Goal: Information Seeking & Learning: Learn about a topic

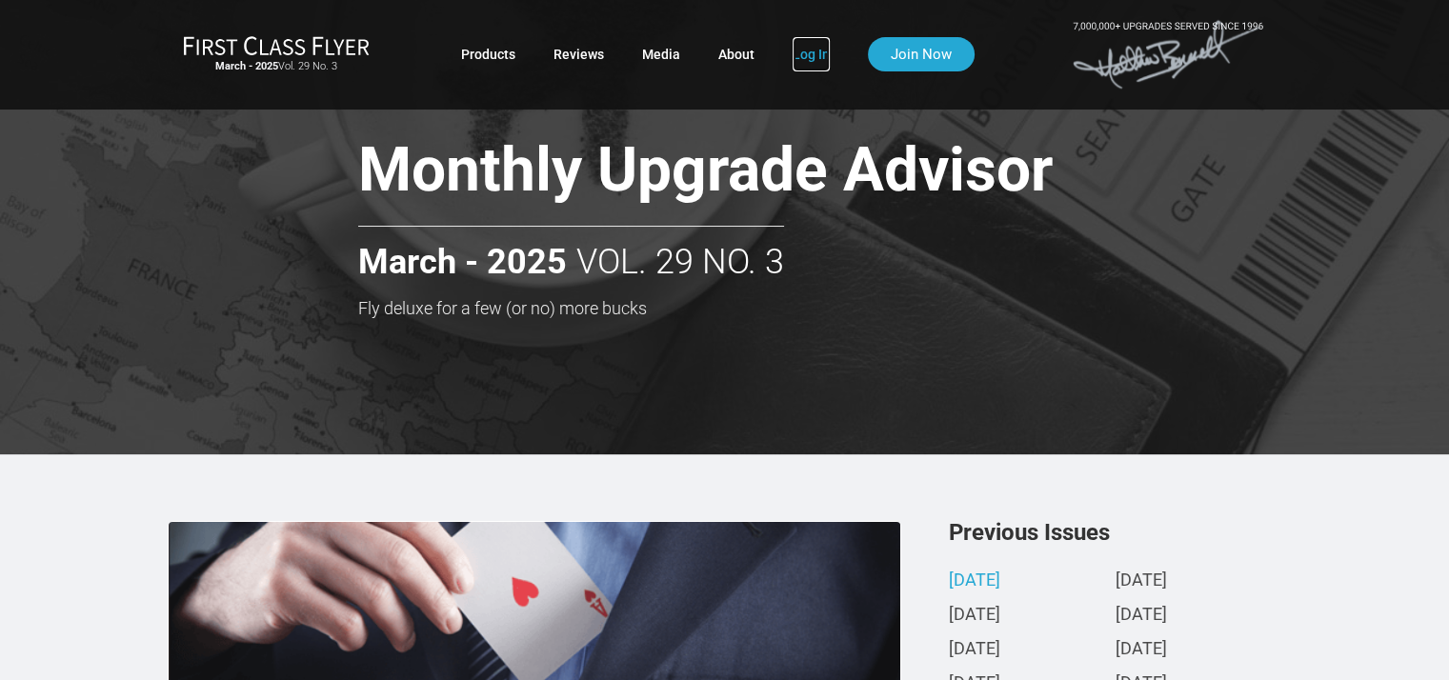
click at [801, 56] on link "Log In" at bounding box center [811, 54] width 37 height 34
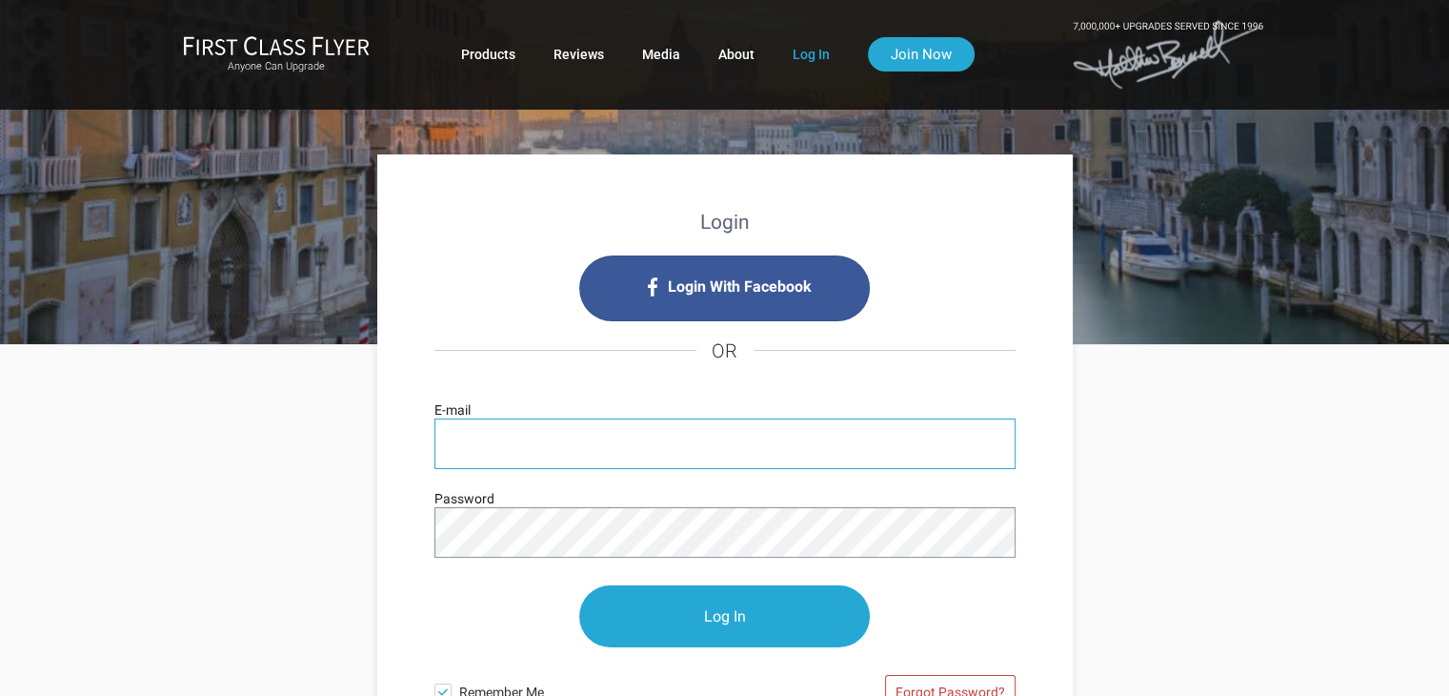
click at [553, 440] on input "E-mail" at bounding box center [725, 443] width 581 height 51
type input "benjamin.james.schneider@gmail.com"
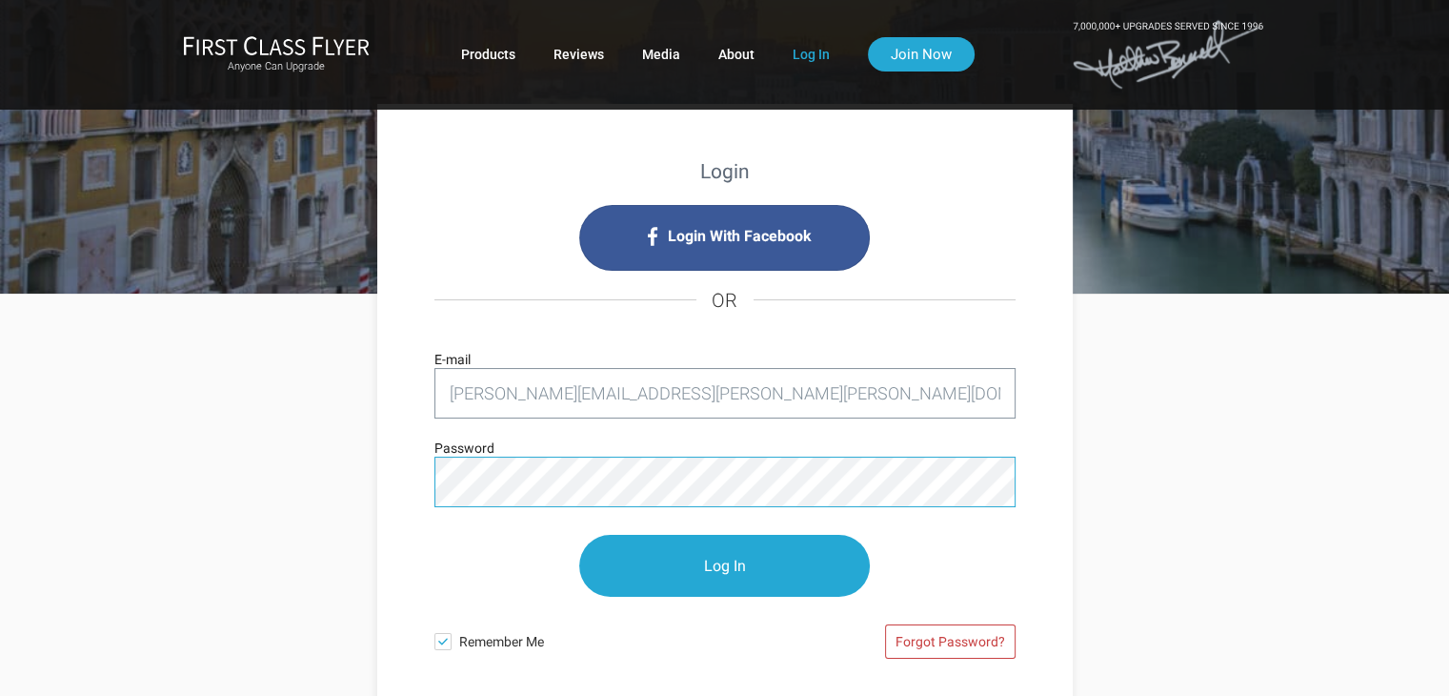
scroll to position [95, 0]
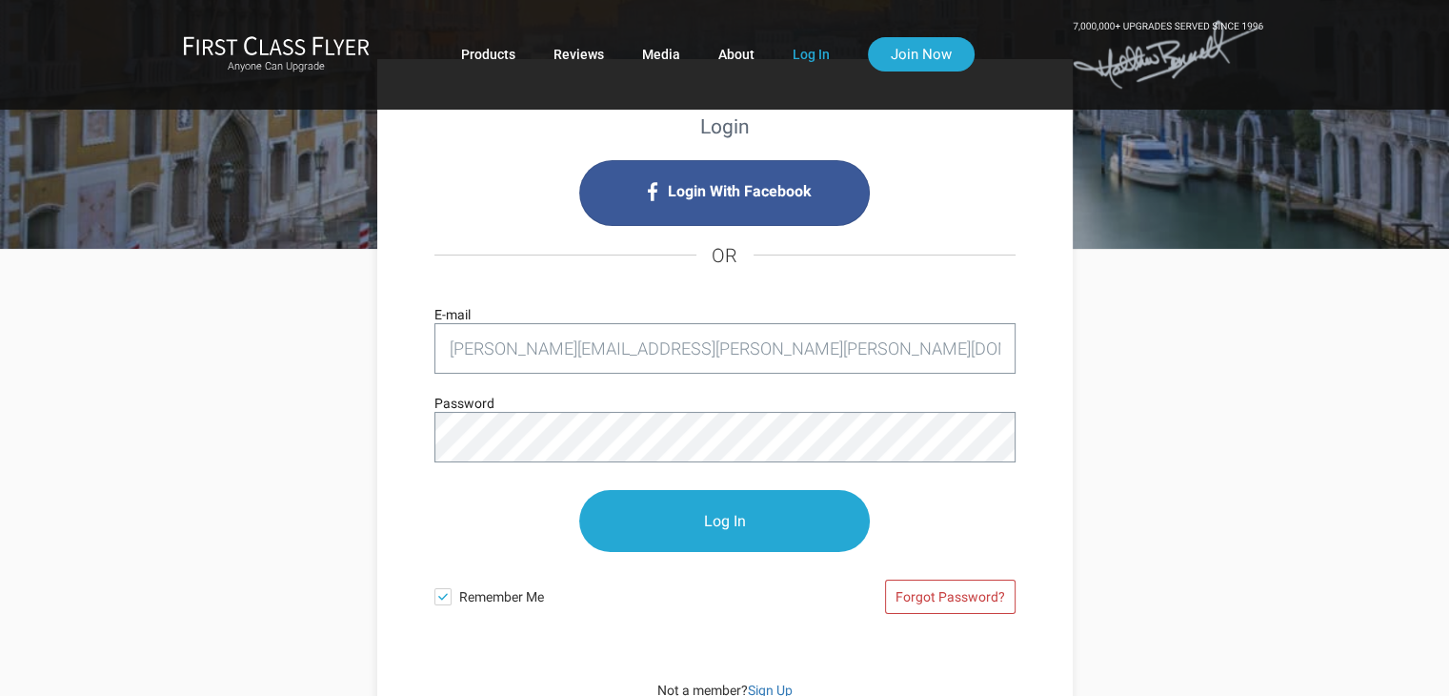
click at [442, 599] on span at bounding box center [443, 596] width 17 height 17
click at [0, 0] on input "Remember Me" at bounding box center [0, 0] width 0 height 0
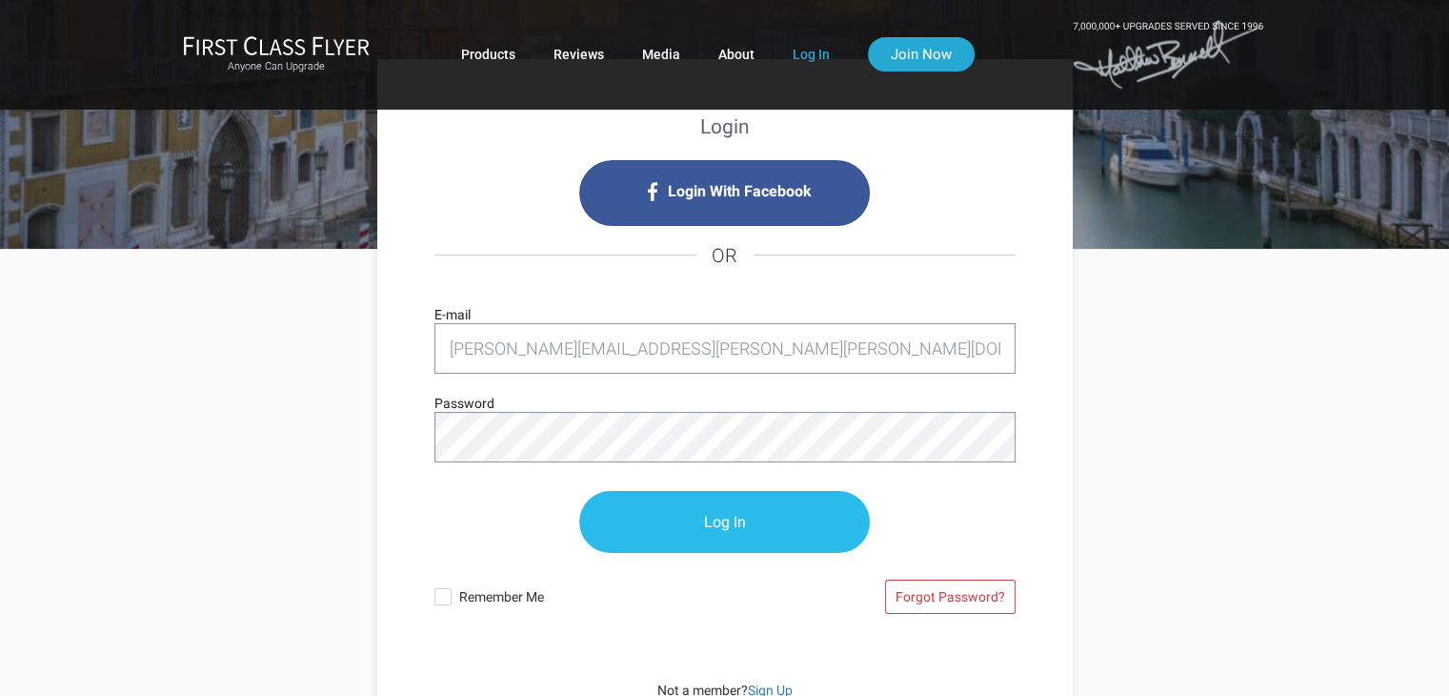
click at [679, 524] on input "Log In" at bounding box center [724, 522] width 291 height 62
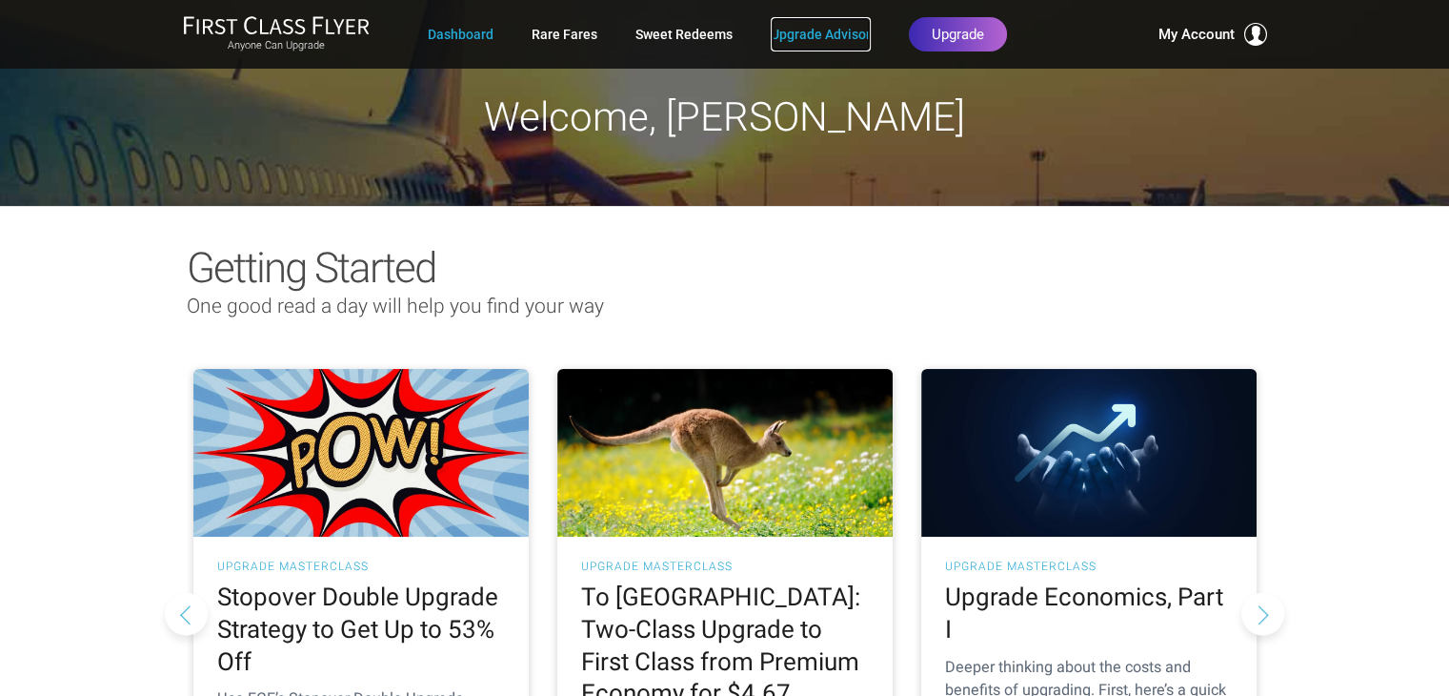
click at [833, 31] on link "Upgrade Advisor" at bounding box center [821, 34] width 100 height 34
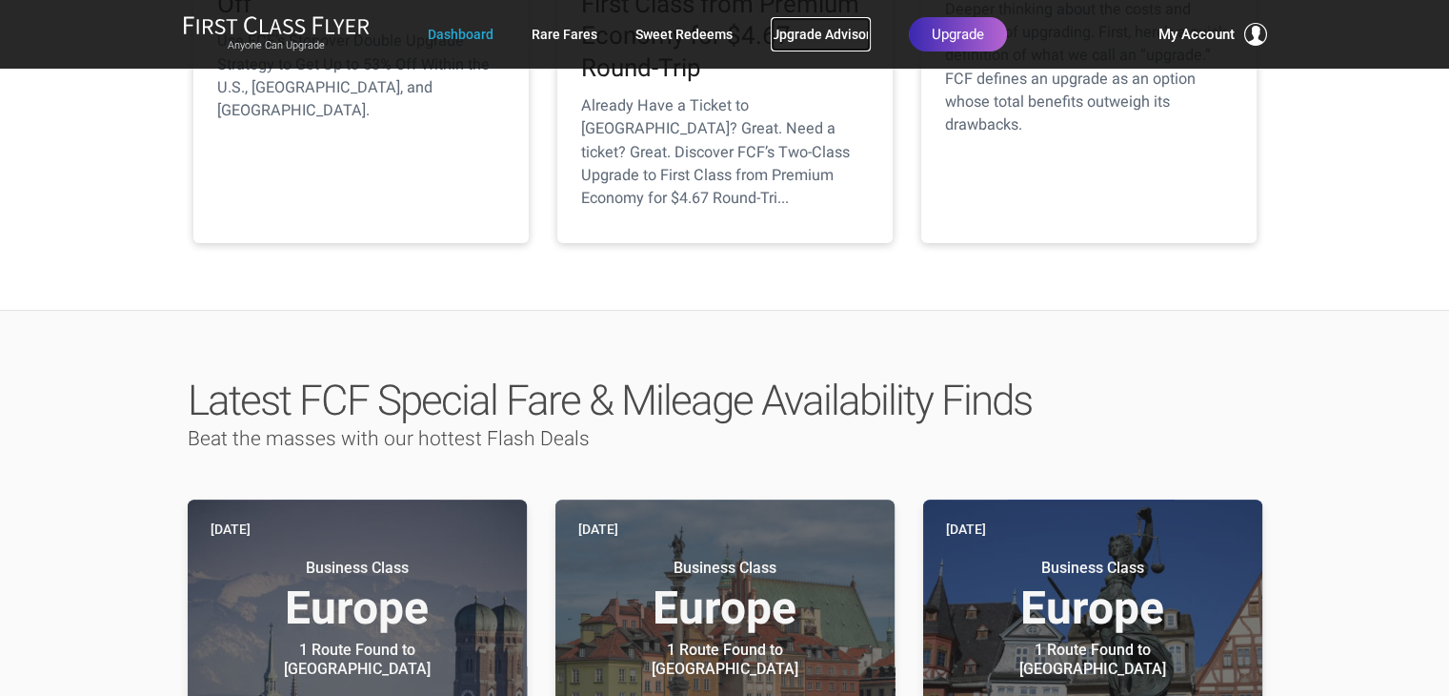
scroll to position [667, 0]
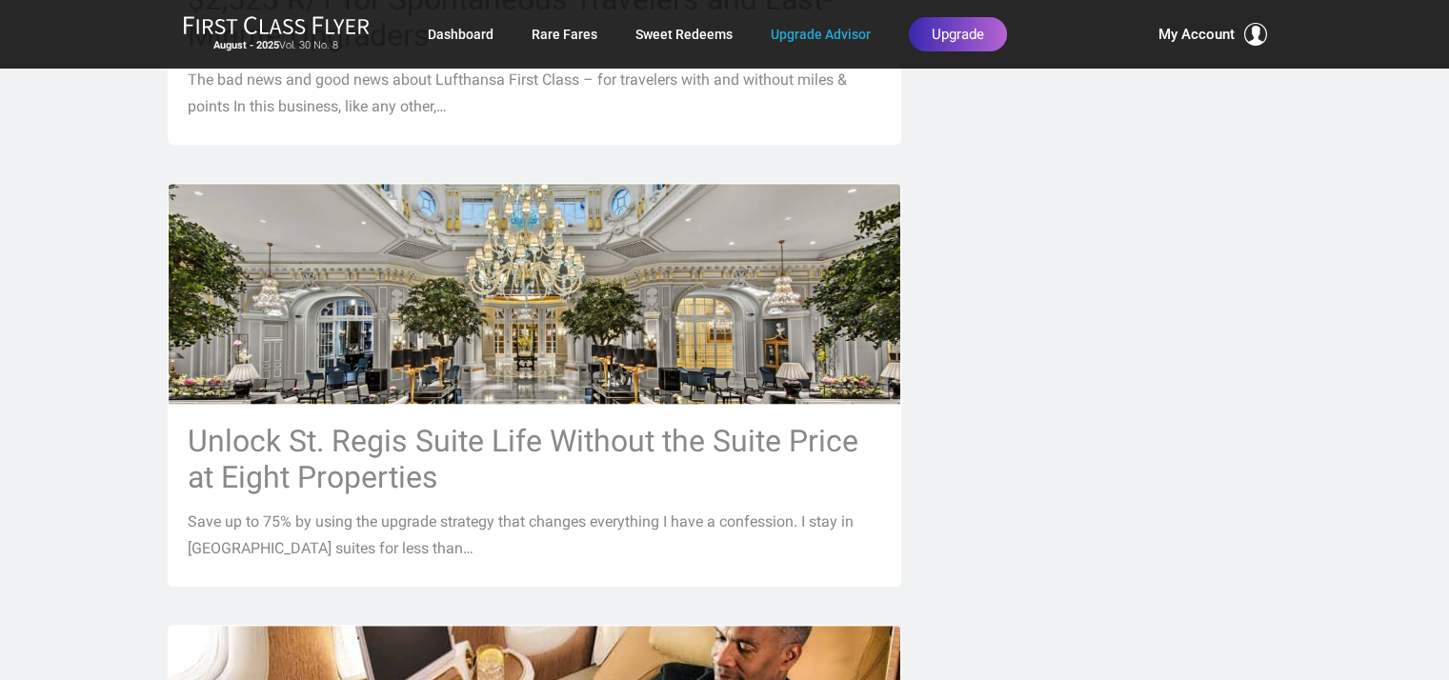
scroll to position [1334, 0]
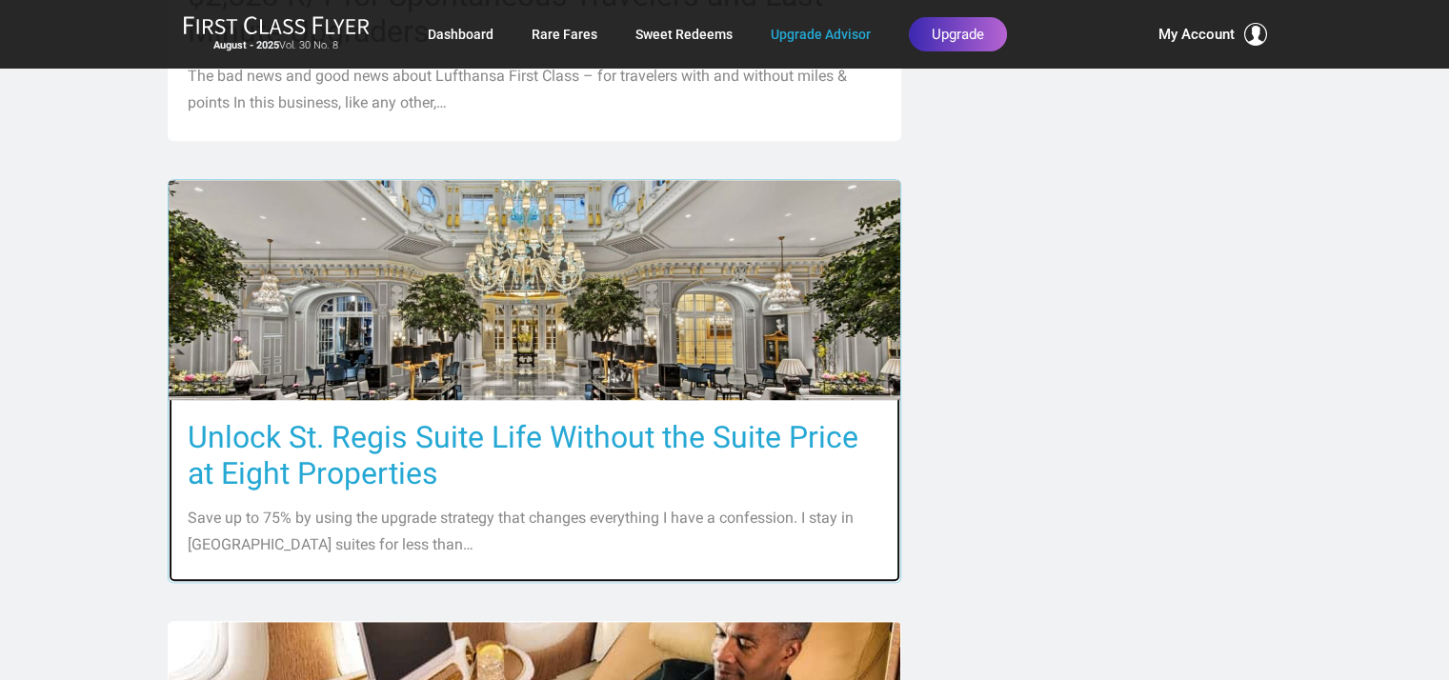
click at [376, 419] on h3 "Unlock St. Regis Suite Life Without the Suite Price at Eight Properties" at bounding box center [535, 455] width 694 height 72
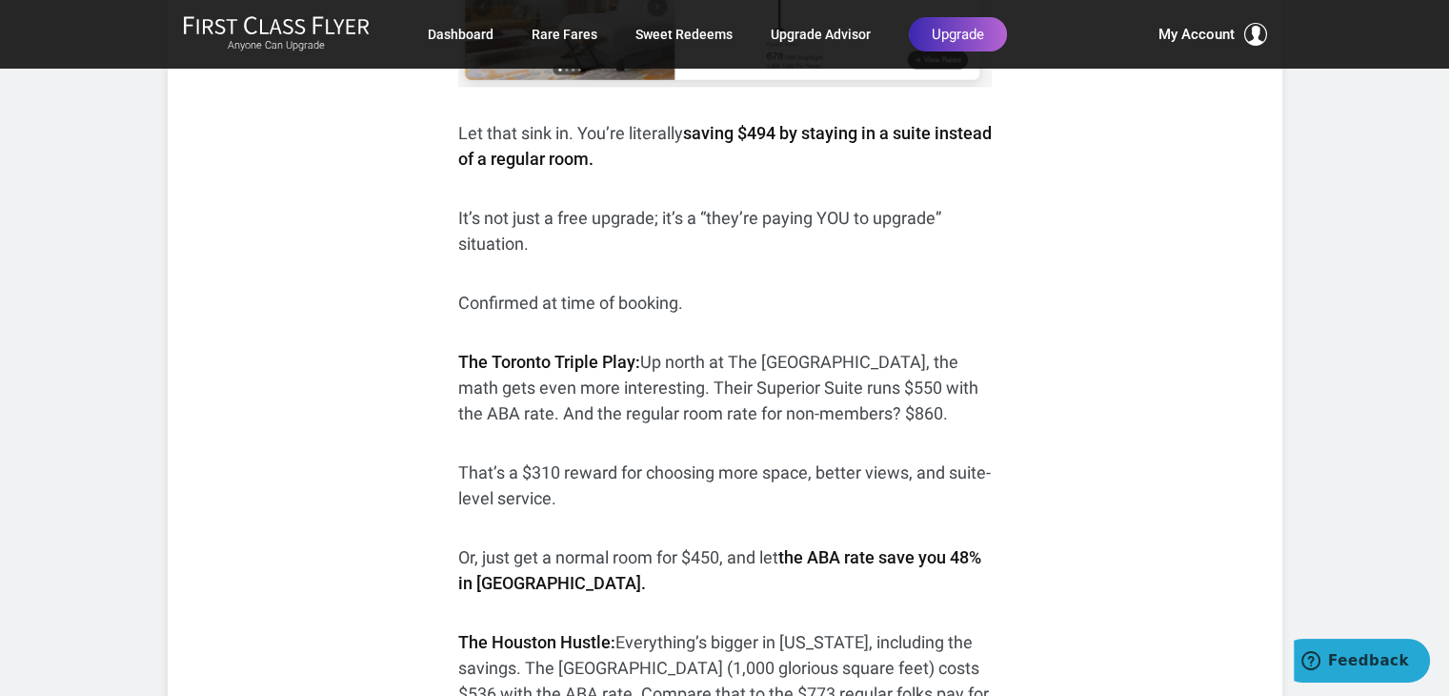
scroll to position [2287, 0]
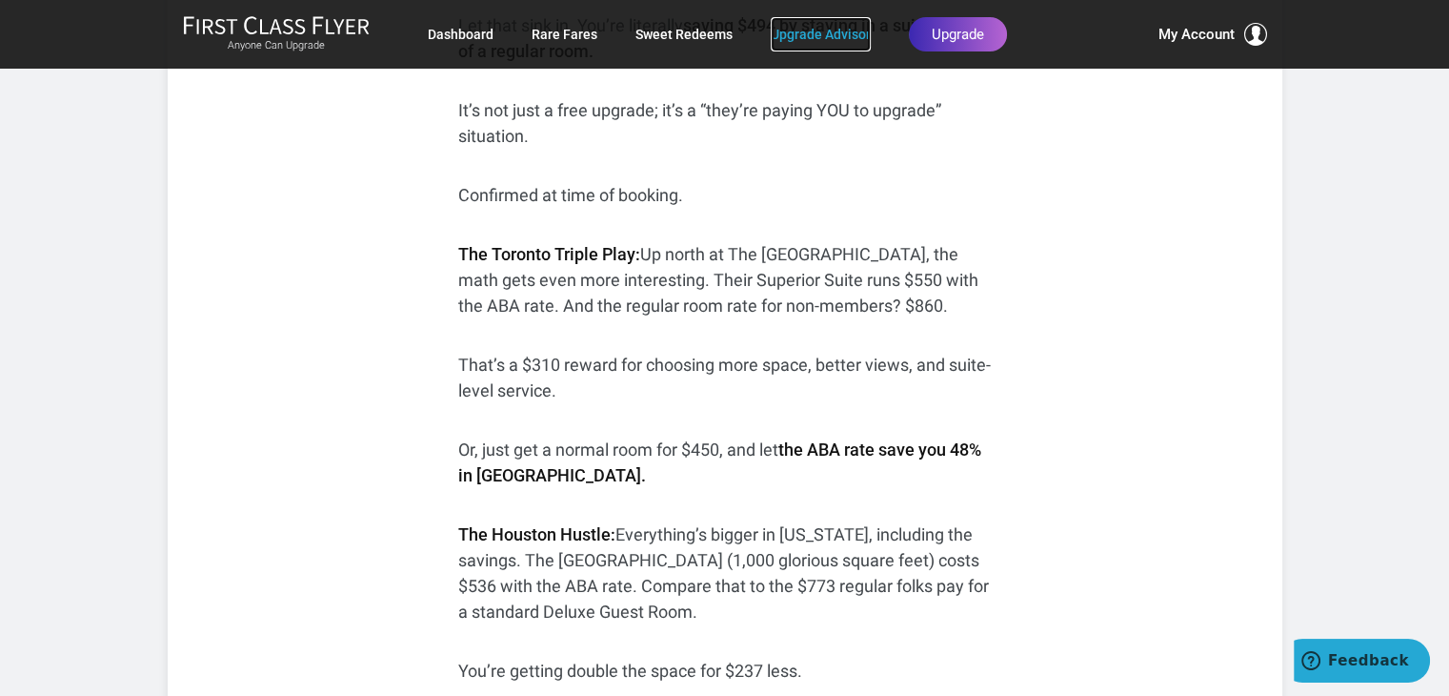
click at [793, 39] on link "Upgrade Advisor" at bounding box center [821, 34] width 100 height 34
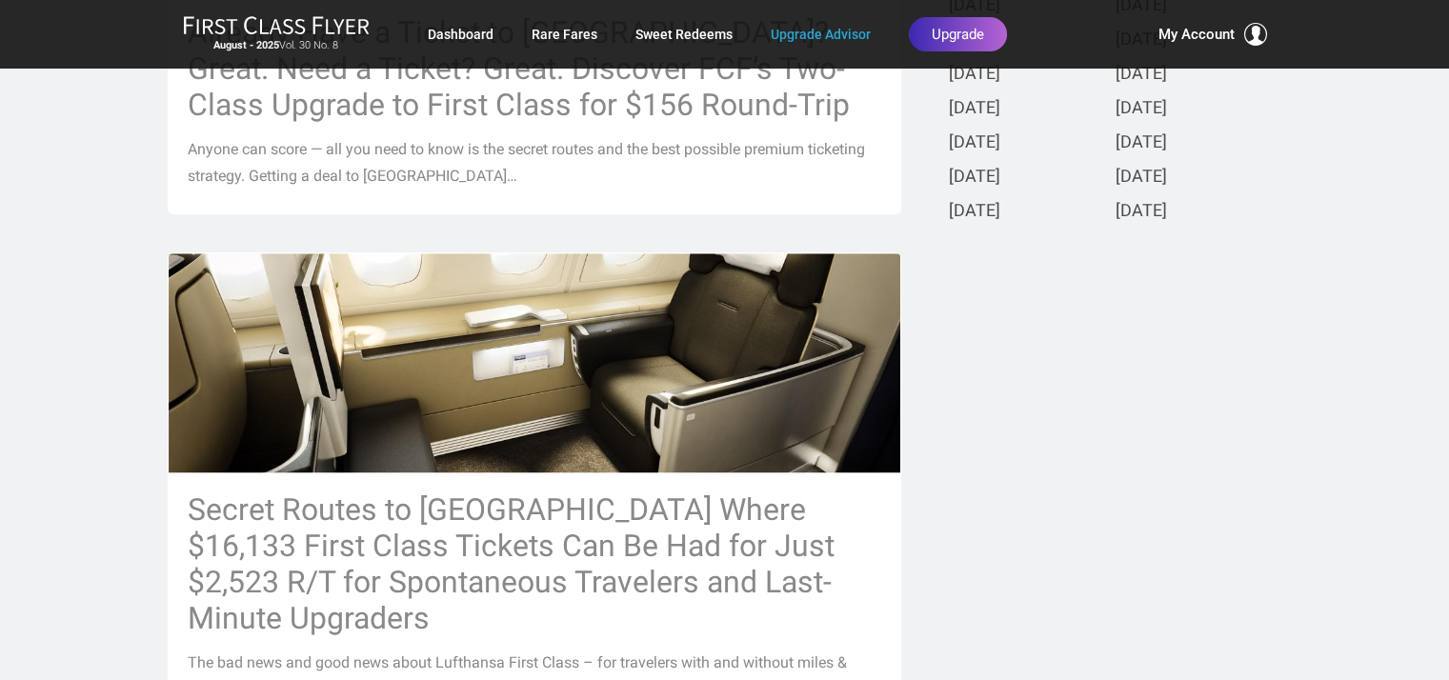
scroll to position [953, 0]
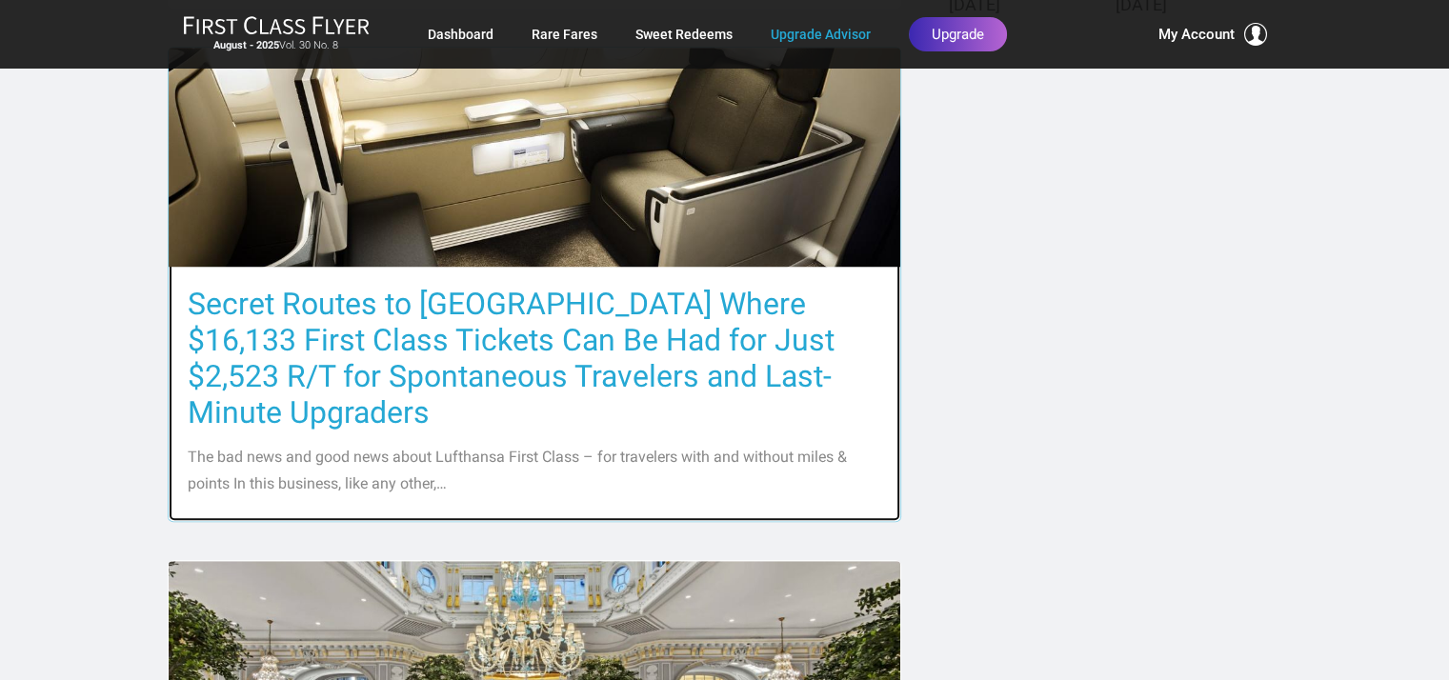
click at [515, 302] on h3 "Secret Routes to [GEOGRAPHIC_DATA] Where $16,133 First Class Tickets Can Be Had…" at bounding box center [535, 358] width 694 height 145
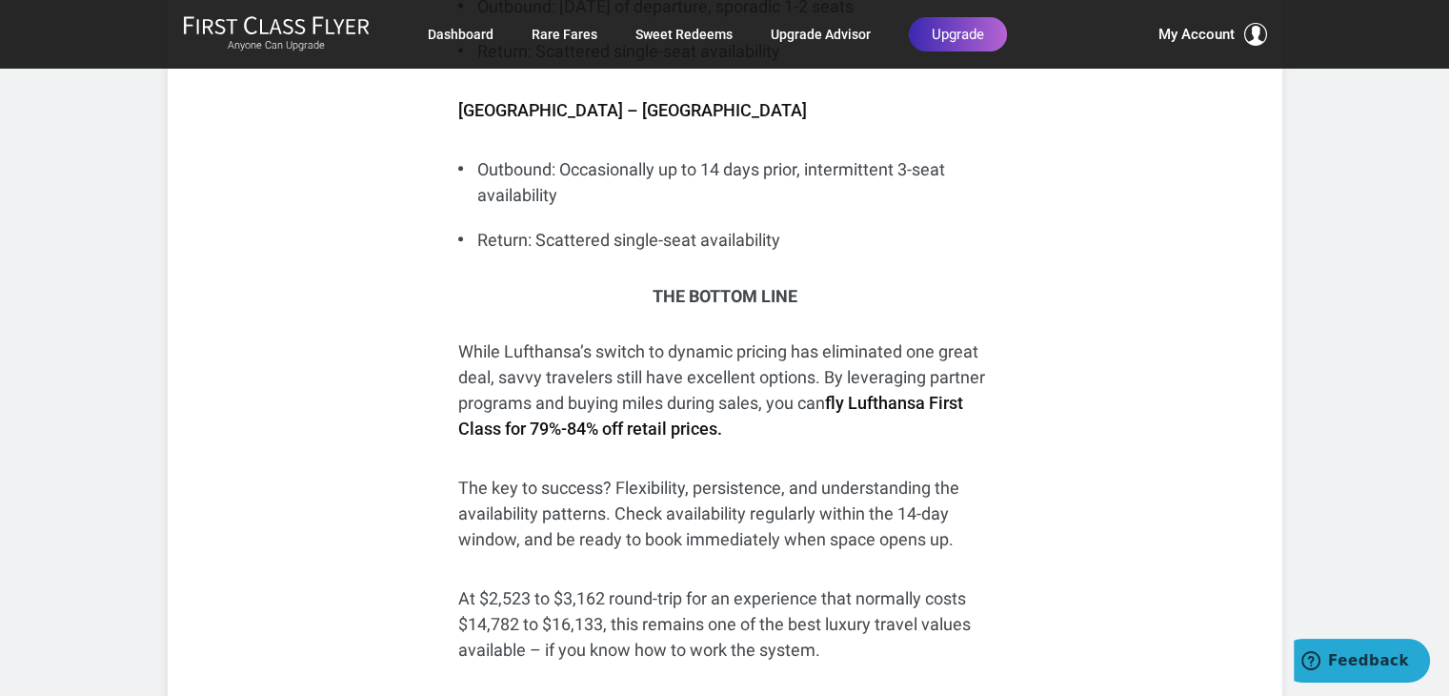
scroll to position [8672, 0]
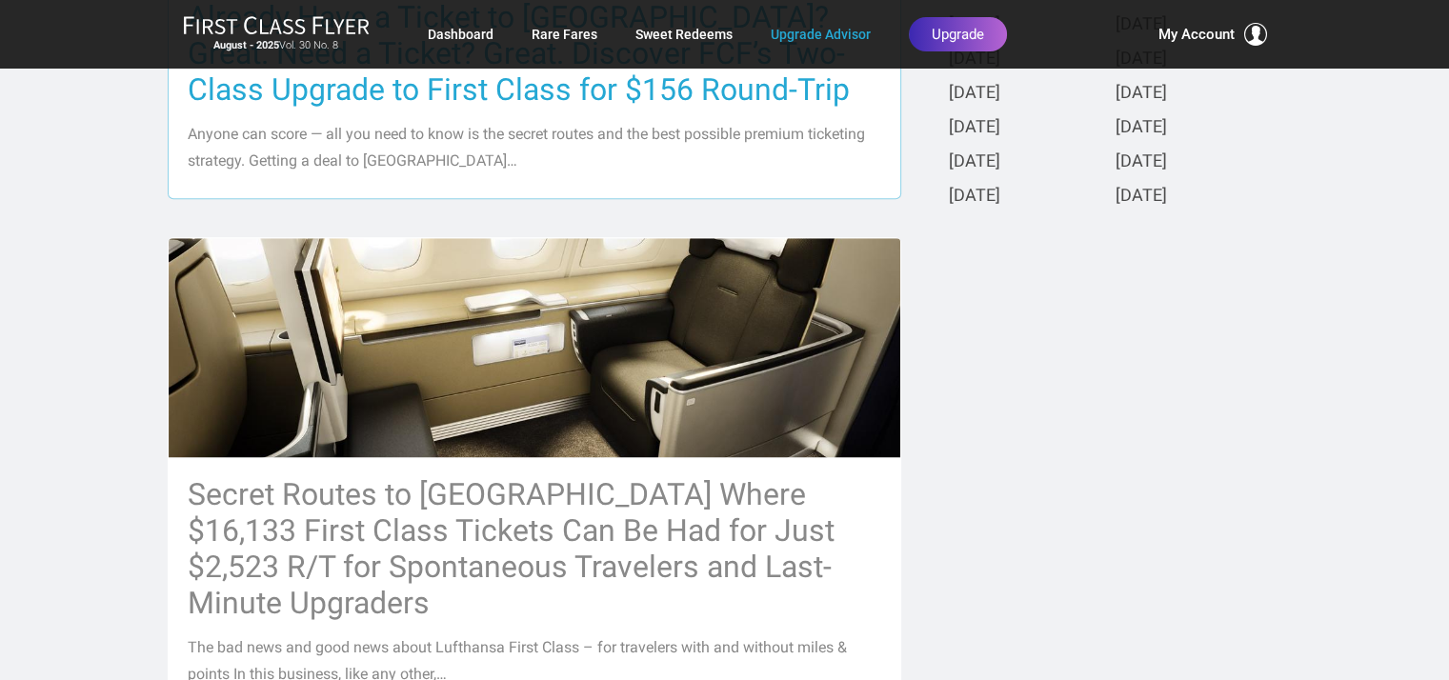
scroll to position [476, 0]
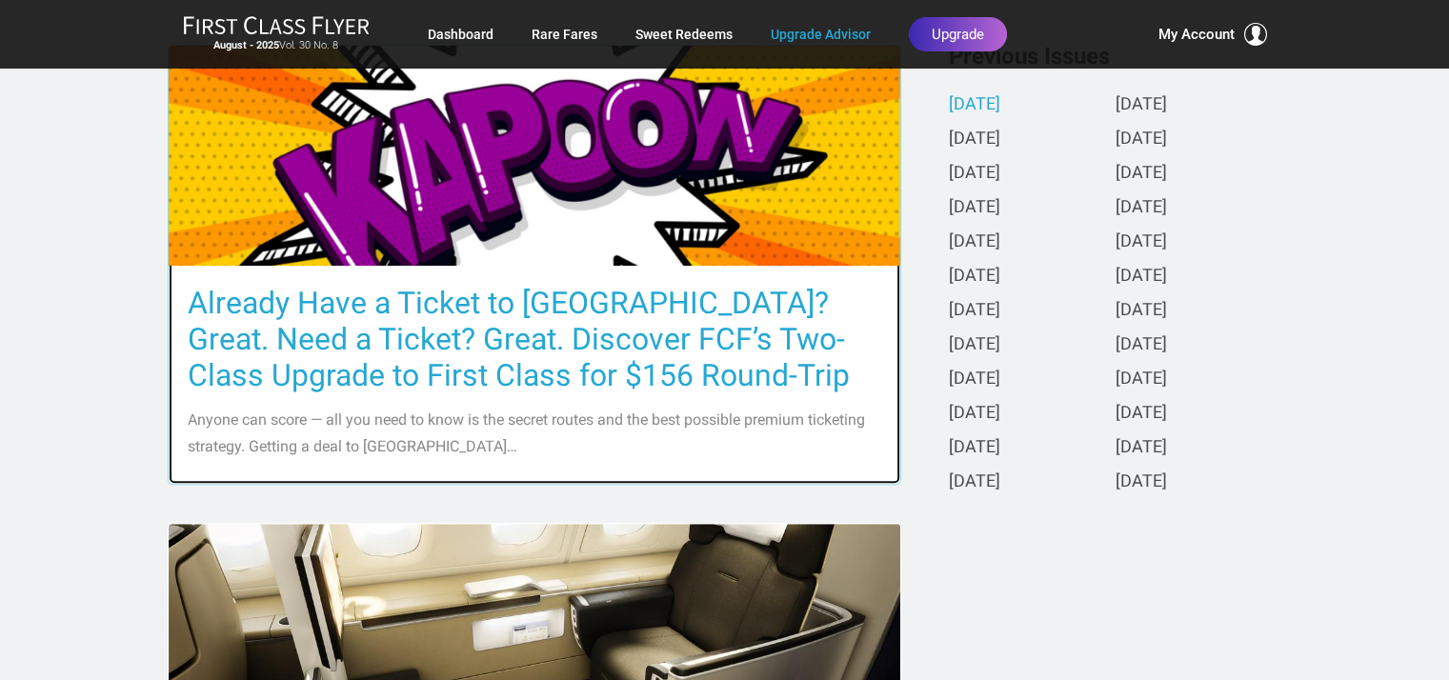
click at [525, 307] on h3 "Already Have a Ticket to [GEOGRAPHIC_DATA]? Great. Need a Ticket? Great. Discov…" at bounding box center [535, 339] width 694 height 109
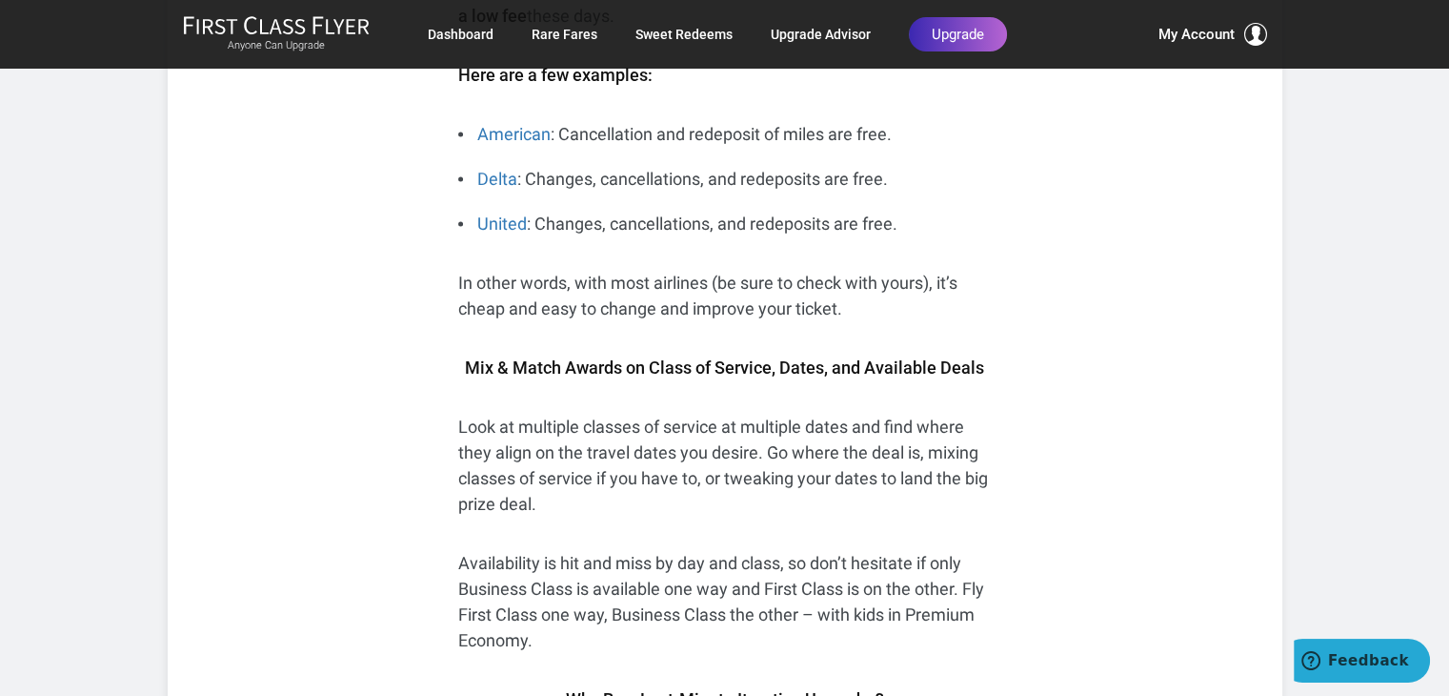
scroll to position [10197, 0]
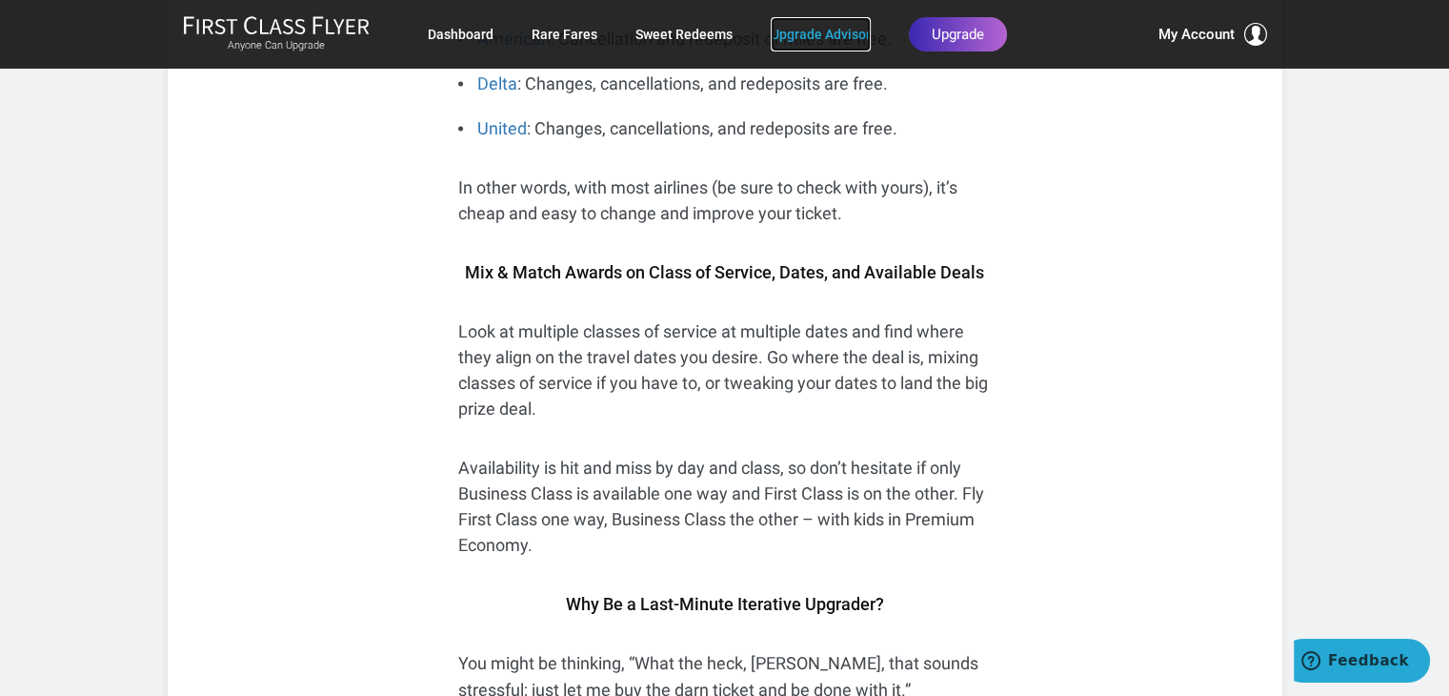
click at [837, 29] on link "Upgrade Advisor" at bounding box center [821, 34] width 100 height 34
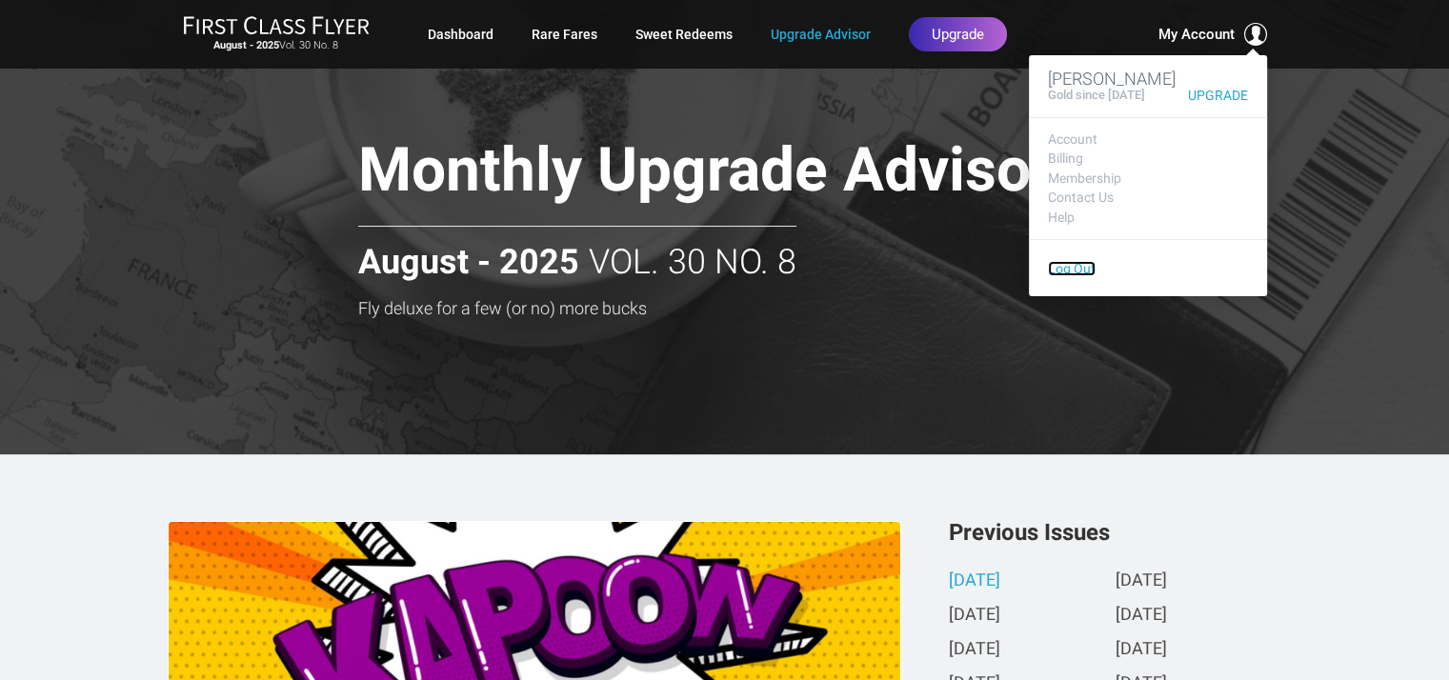
click at [1057, 272] on link "Log Out" at bounding box center [1072, 268] width 48 height 15
